Goal: Transaction & Acquisition: Purchase product/service

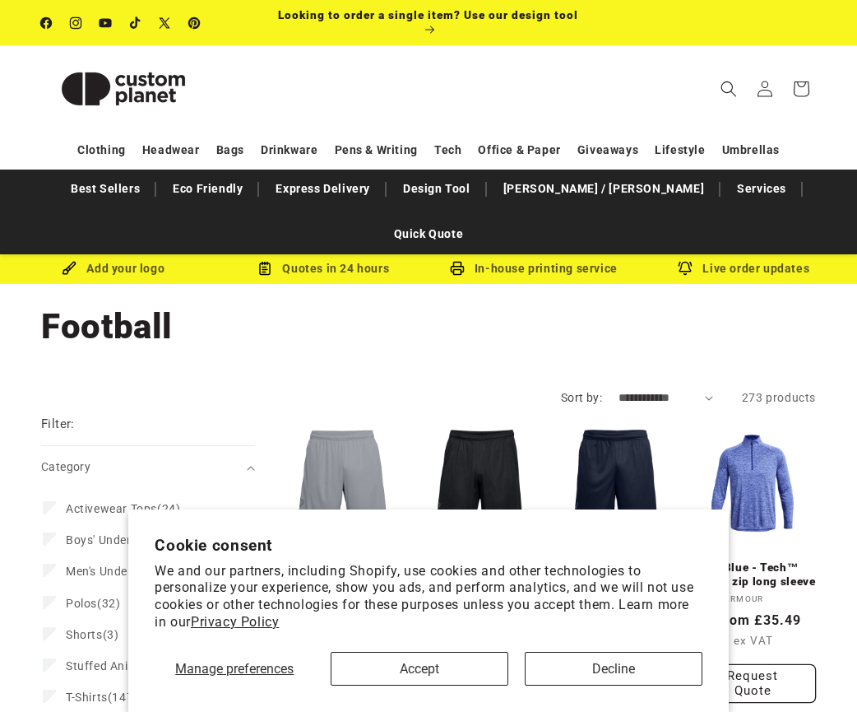
scroll to position [165, 0]
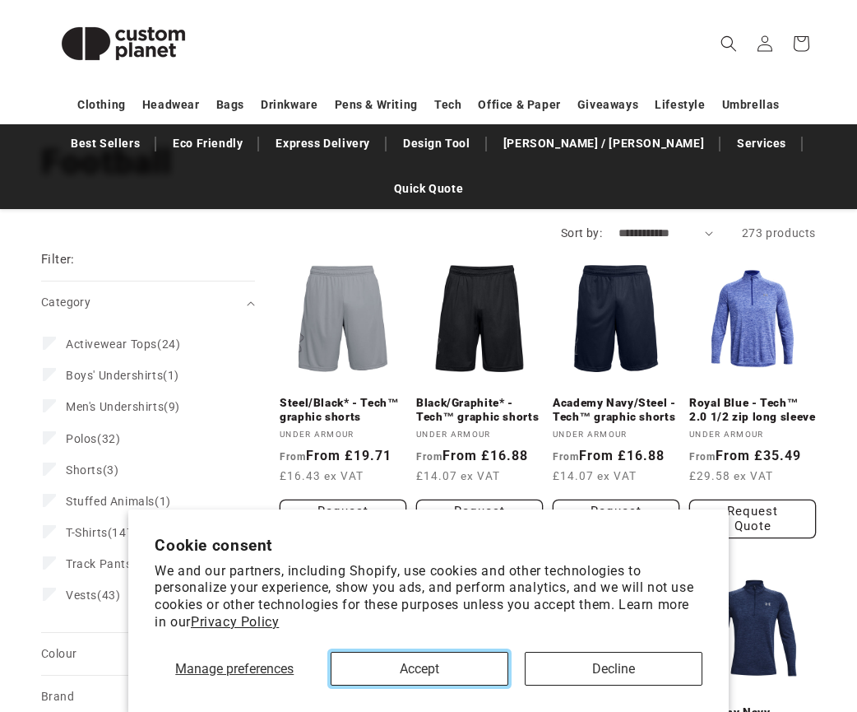
click at [436, 675] on button "Accept" at bounding box center [420, 669] width 178 height 34
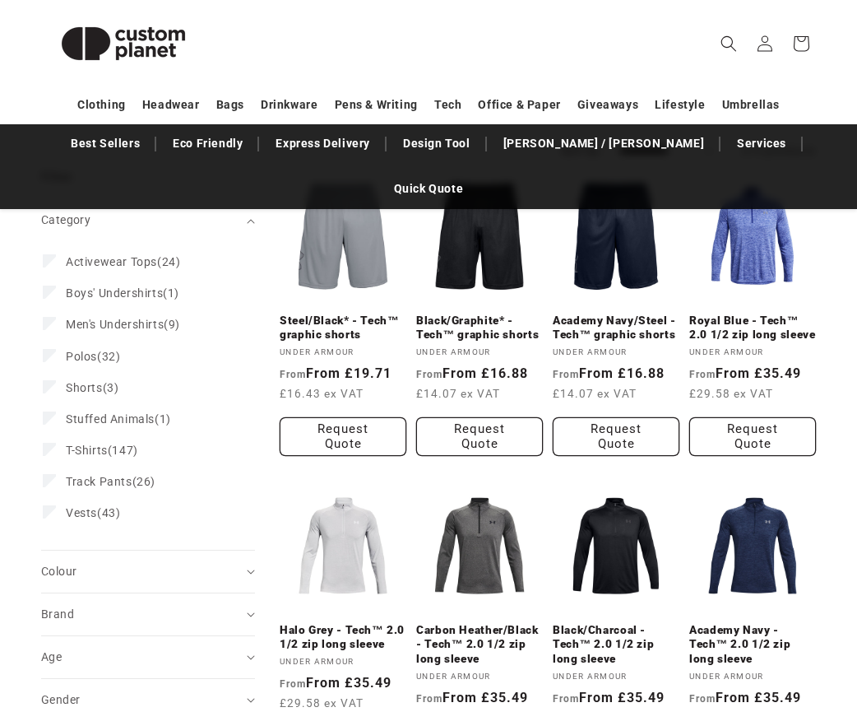
scroll to position [329, 0]
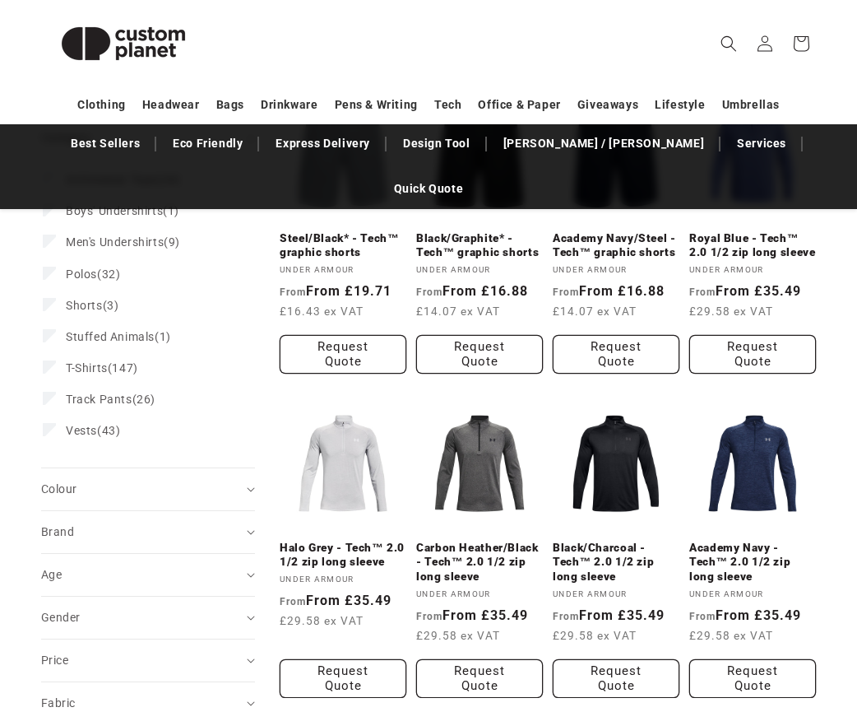
click at [248, 554] on summary "Age (0)" at bounding box center [148, 575] width 214 height 42
click at [67, 631] on label "Kids (15) Kids (15 products)" at bounding box center [143, 646] width 201 height 31
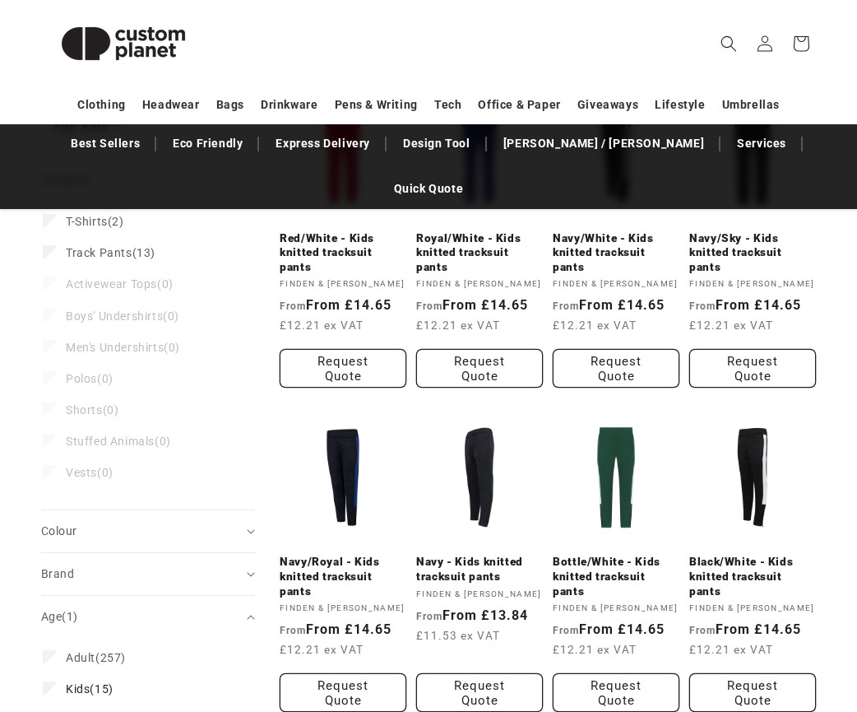
scroll to position [165, 0]
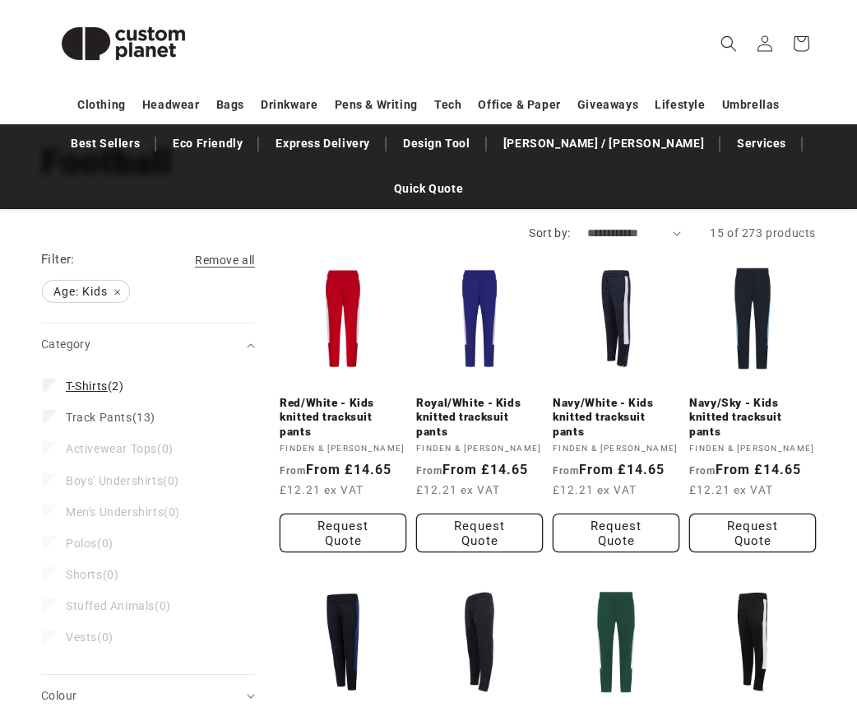
click at [76, 379] on span "T-Shirts" at bounding box center [87, 385] width 42 height 13
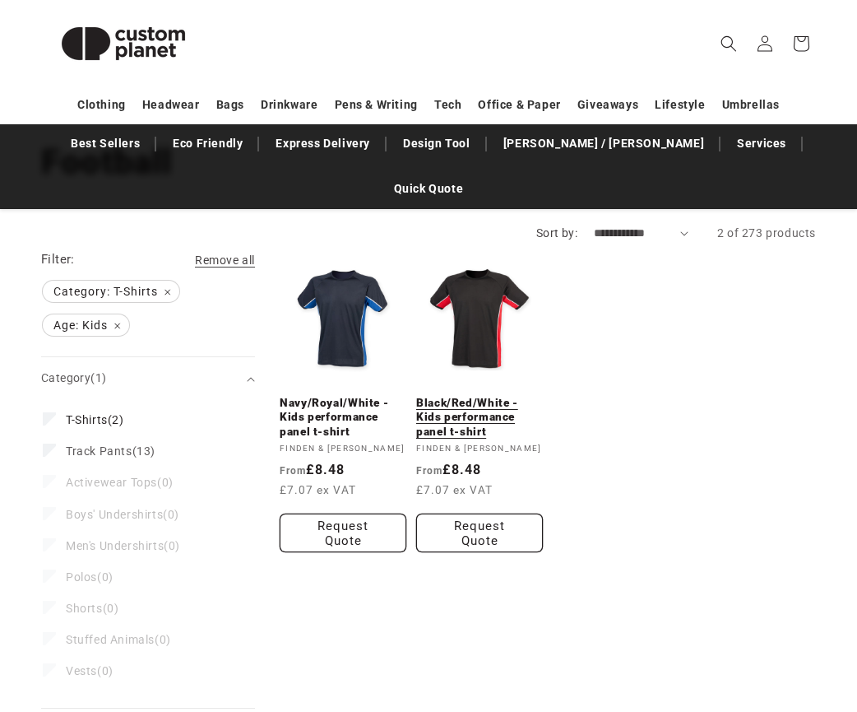
click at [489, 396] on link "Black/Red/White - Kids performance panel t-shirt" at bounding box center [479, 418] width 127 height 44
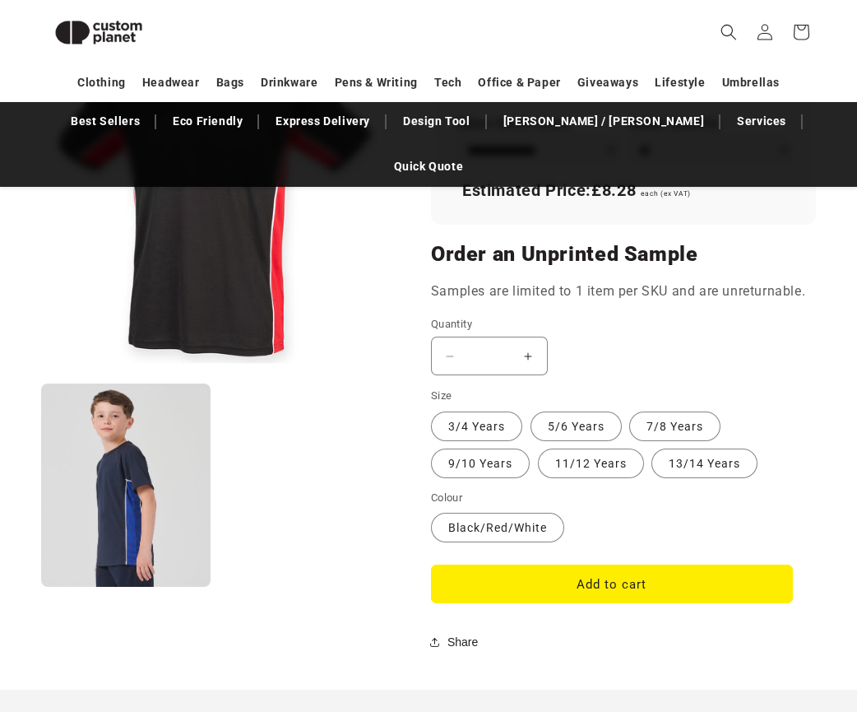
scroll to position [1459, 0]
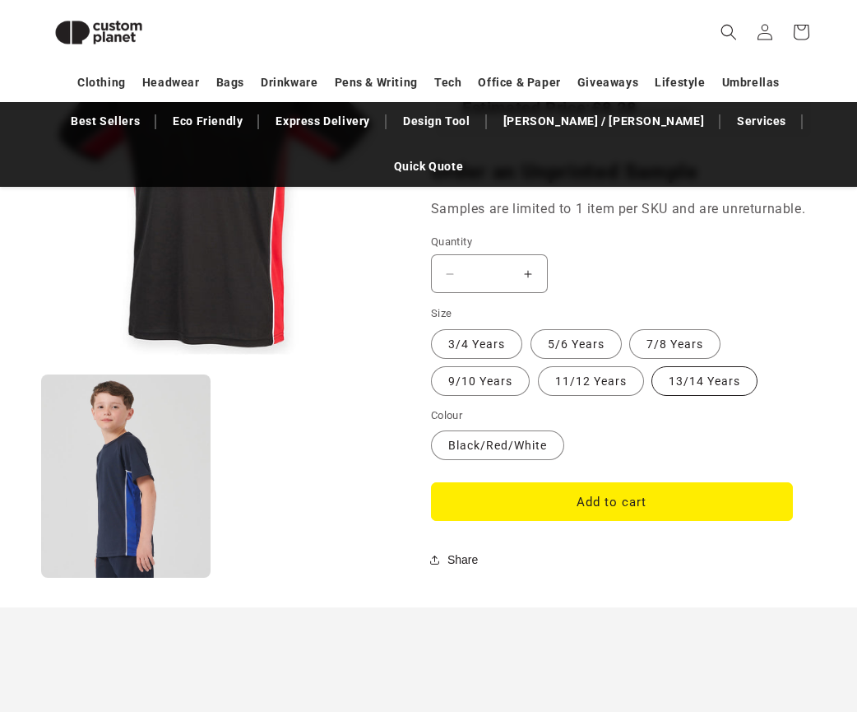
click at [675, 366] on label "13/14 Years Variant sold out or unavailable" at bounding box center [705, 381] width 106 height 30
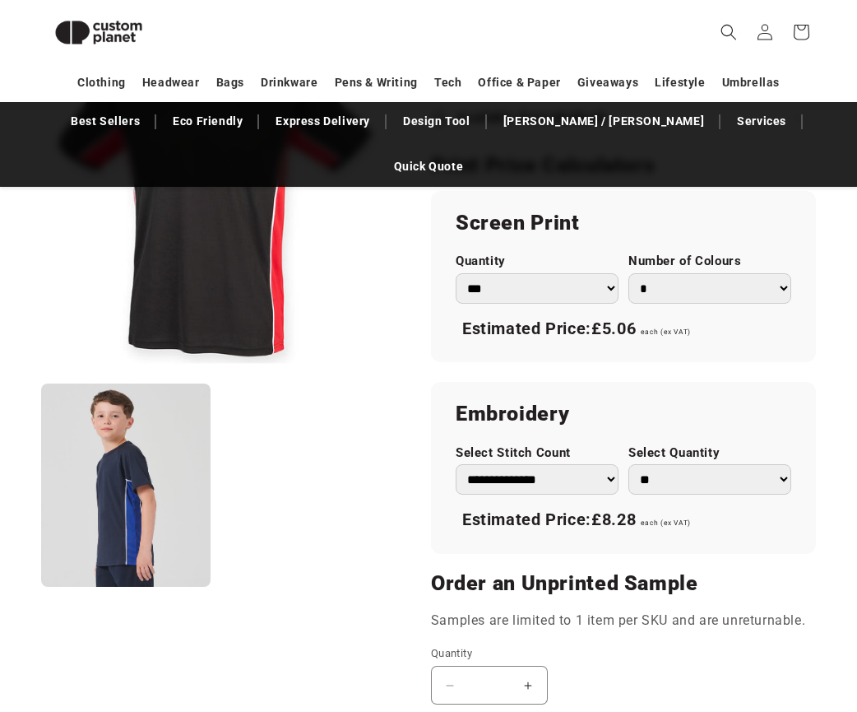
scroll to position [883, 0]
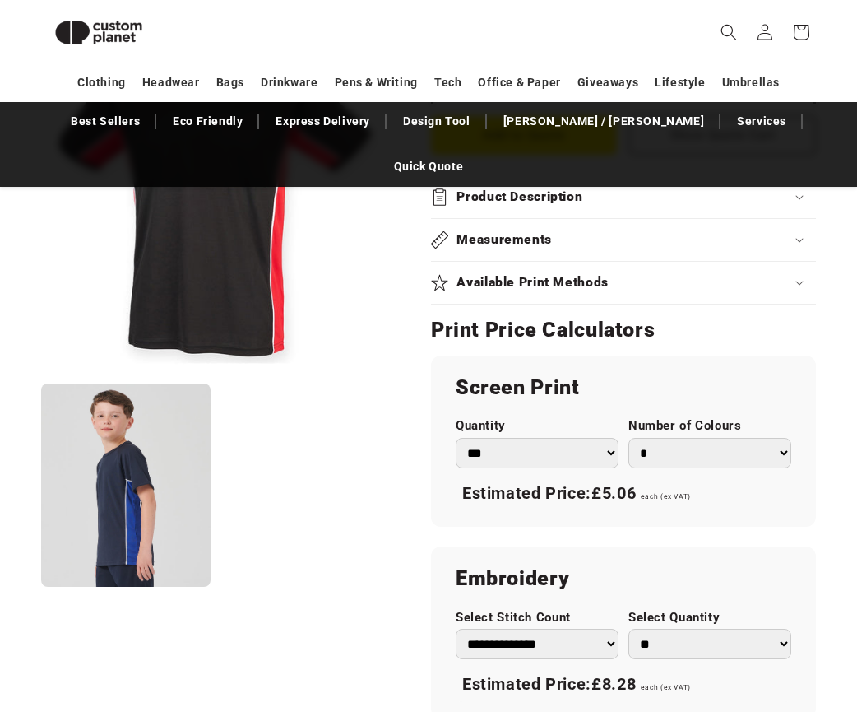
click at [708, 438] on select "* * * * * * *" at bounding box center [710, 453] width 163 height 30
click at [629, 438] on select "* * * * * * *" at bounding box center [710, 453] width 163 height 30
click at [773, 307] on section "Finden & Hales Black/Red/White - Kids performance panel t-shirt Black/Red/White…" at bounding box center [623, 287] width 385 height 1733
